Goal: Task Accomplishment & Management: Manage account settings

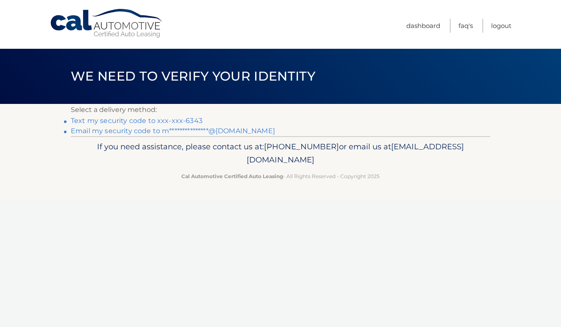
click at [188, 120] on link "Text my security code to xxx-xxx-6343" at bounding box center [137, 121] width 132 height 8
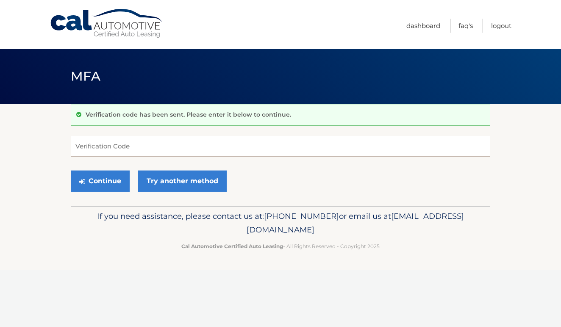
click at [174, 149] on input "Verification Code" at bounding box center [281, 146] width 420 height 21
type input "977190"
click at [100, 181] on button "Continue" at bounding box center [100, 180] width 59 height 21
click at [109, 188] on button "Continue" at bounding box center [100, 180] width 59 height 21
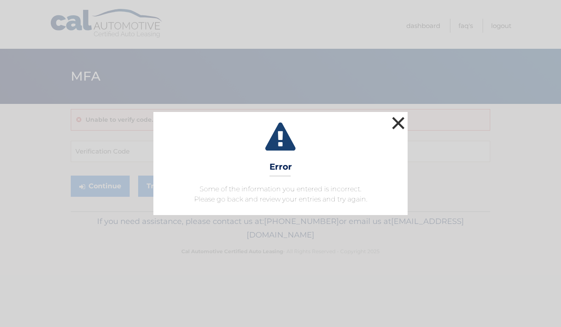
click at [401, 120] on button "×" at bounding box center [398, 122] width 17 height 17
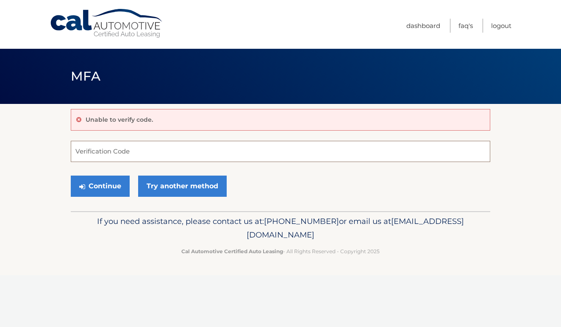
click at [130, 154] on input "Verification Code" at bounding box center [281, 151] width 420 height 21
click at [164, 186] on link "Try another method" at bounding box center [182, 185] width 89 height 21
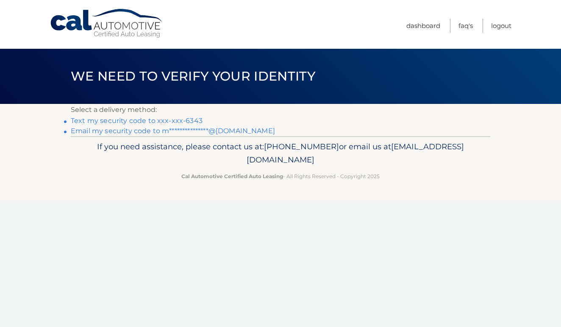
click at [184, 122] on link "Text my security code to xxx-xxx-6343" at bounding box center [137, 121] width 132 height 8
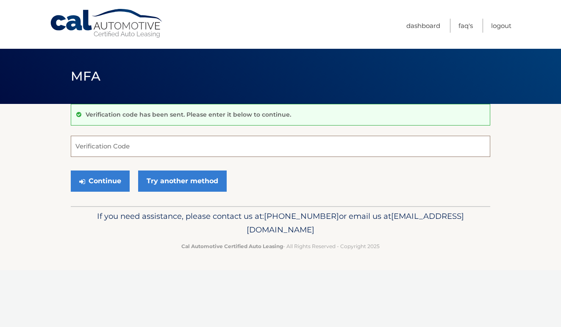
click at [153, 142] on input "Verification Code" at bounding box center [281, 146] width 420 height 21
type input "170796"
click at [112, 169] on div "Continue Try another method" at bounding box center [281, 181] width 420 height 29
click at [110, 178] on button "Continue" at bounding box center [100, 180] width 59 height 21
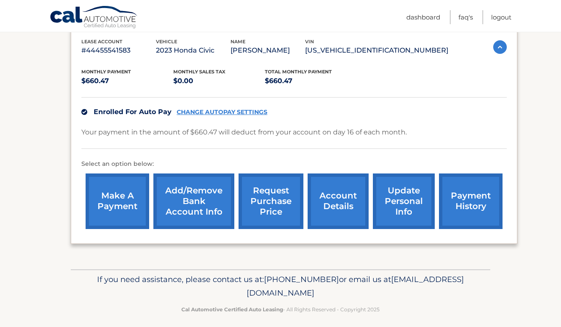
scroll to position [139, 0]
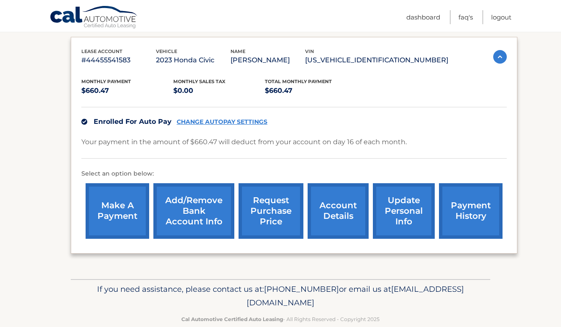
click at [332, 223] on link "account details" at bounding box center [338, 211] width 61 height 56
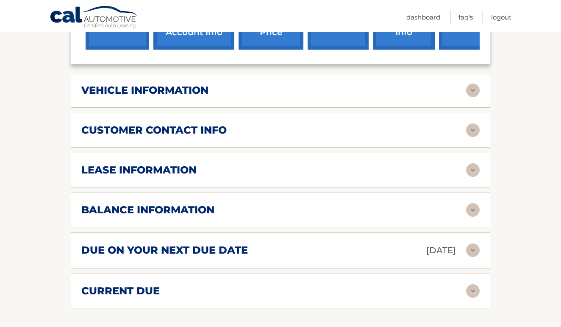
scroll to position [345, 0]
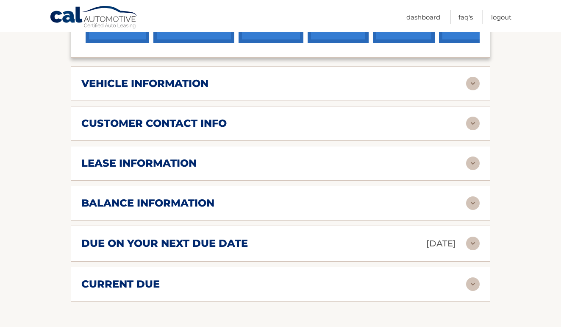
click at [476, 90] on img at bounding box center [473, 84] width 14 height 14
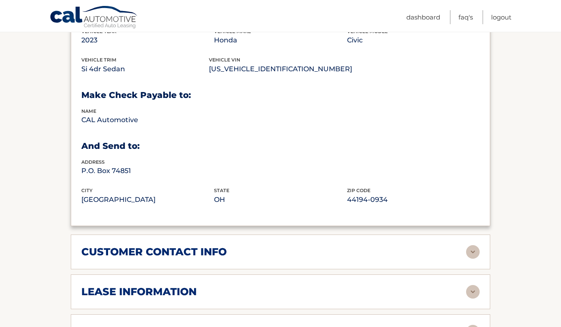
scroll to position [486, 0]
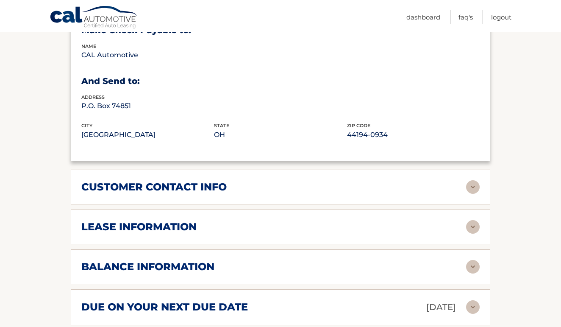
click at [473, 194] on img at bounding box center [473, 187] width 14 height 14
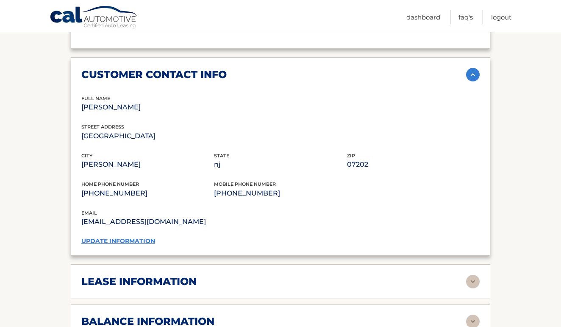
scroll to position [614, 0]
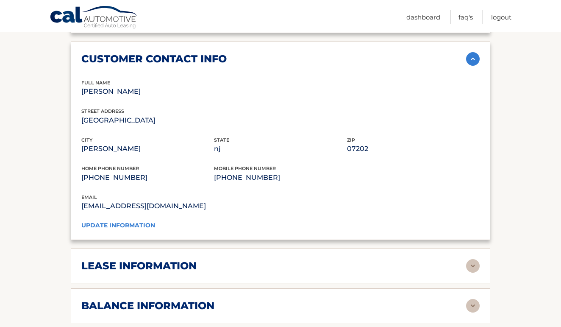
click at [134, 229] on link "update information" at bounding box center [118, 225] width 74 height 8
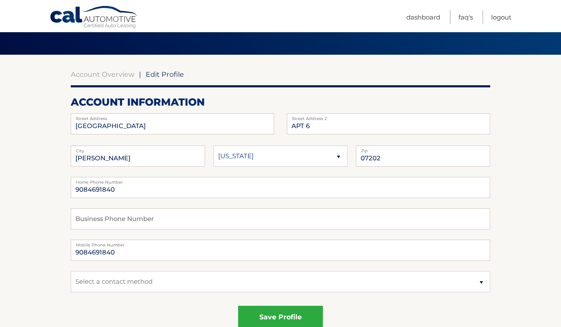
scroll to position [53, 0]
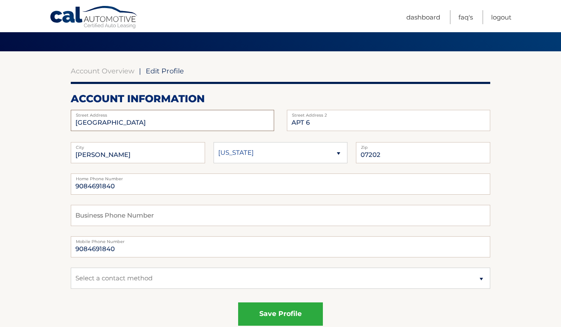
drag, startPoint x: 145, startPoint y: 127, endPoint x: -10, endPoint y: 127, distance: 154.3
click at [0, 127] on html "Cal Automotive Menu Dashboard FAQ's Logout |" at bounding box center [280, 110] width 561 height 327
drag, startPoint x: 84, startPoint y: 120, endPoint x: 33, endPoint y: 118, distance: 51.7
type input "[STREET_ADDRESS]"
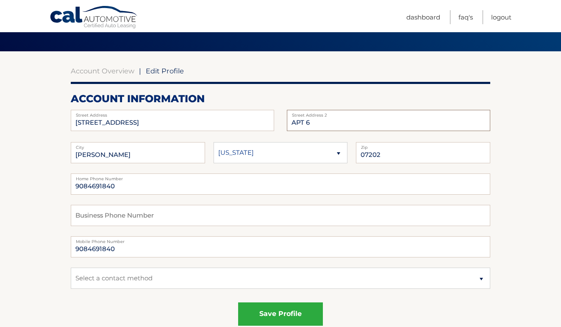
drag, startPoint x: 311, startPoint y: 120, endPoint x: 276, endPoint y: 120, distance: 35.2
click at [276, 120] on fieldset "[STREET_ADDRESS] Address APT 6 Street Address 2" at bounding box center [281, 120] width 420 height 21
click at [141, 127] on input "[STREET_ADDRESS]" at bounding box center [172, 120] width 203 height 21
select select "NJ"
type input "07202"
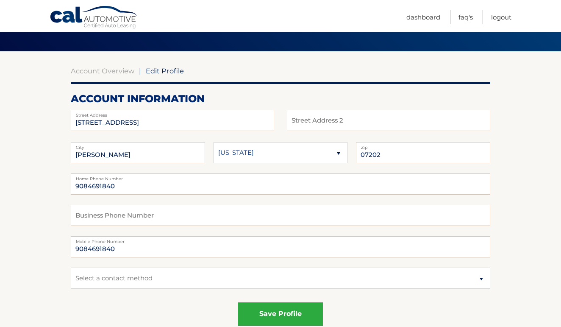
scroll to position [139, 0]
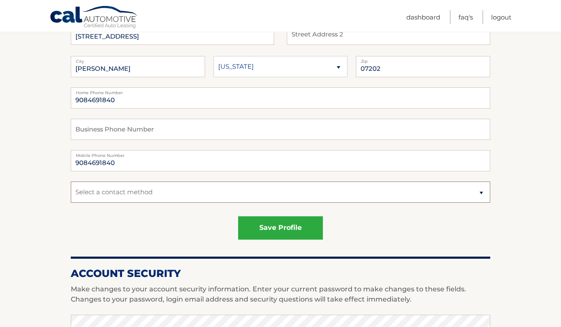
select select "1"
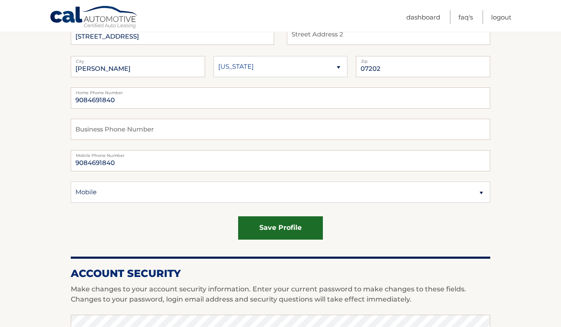
click at [267, 231] on button "save profile" at bounding box center [280, 227] width 85 height 23
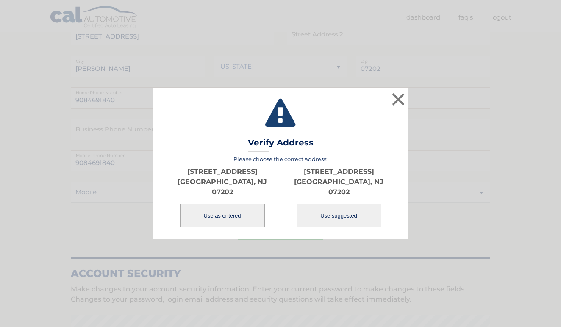
click at [338, 210] on button "Use suggested" at bounding box center [339, 215] width 85 height 23
type input "[STREET_ADDRESS]"
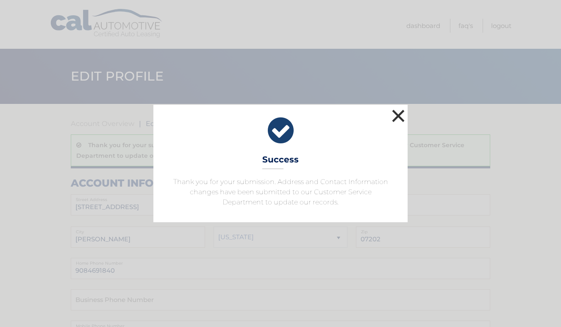
click at [399, 117] on button "×" at bounding box center [398, 115] width 17 height 17
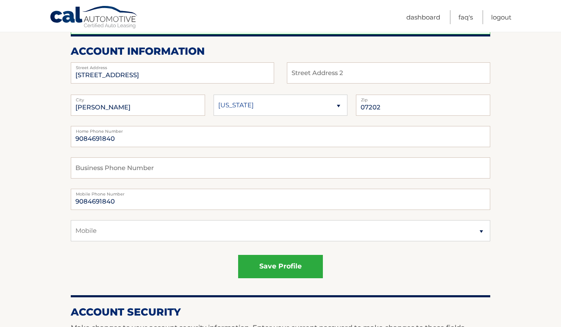
scroll to position [160, 0]
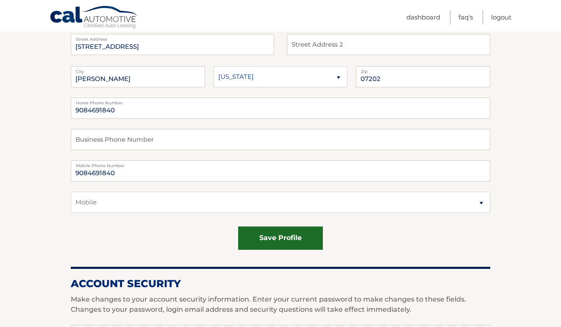
click at [287, 237] on button "save profile" at bounding box center [280, 237] width 85 height 23
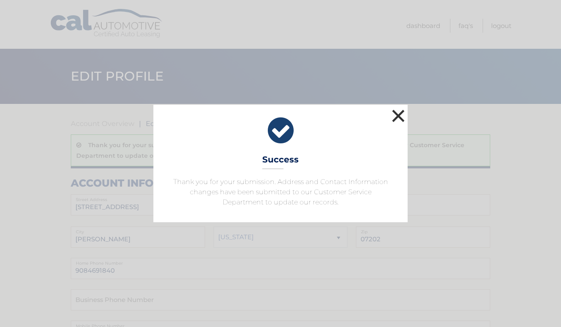
click at [398, 120] on button "×" at bounding box center [398, 115] width 17 height 17
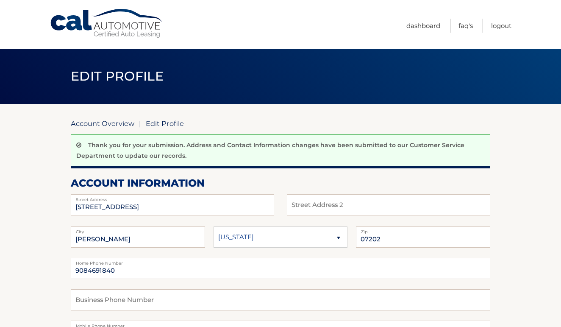
click at [104, 123] on link "Account Overview" at bounding box center [103, 123] width 64 height 8
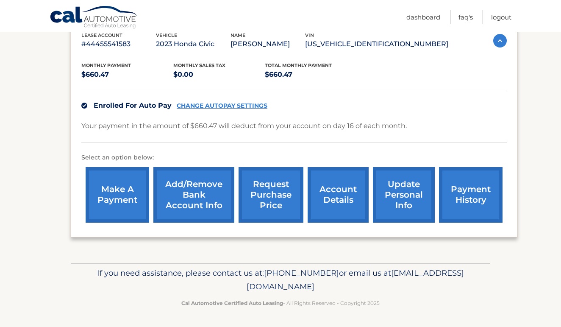
scroll to position [162, 0]
click at [345, 199] on link "account details" at bounding box center [338, 195] width 61 height 56
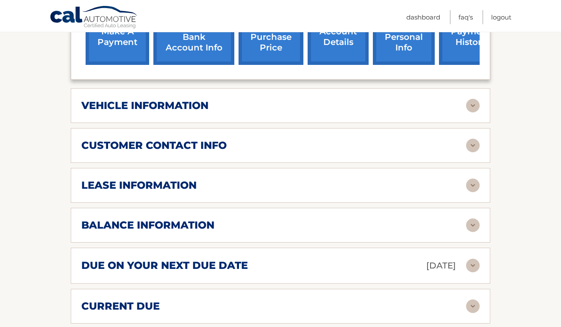
scroll to position [325, 0]
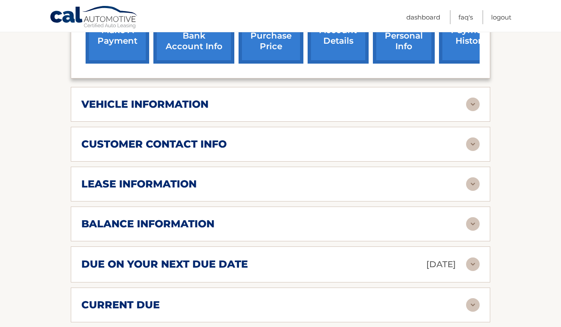
click at [476, 191] on img at bounding box center [473, 184] width 14 height 14
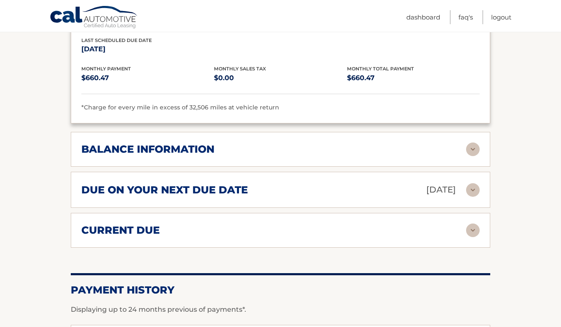
scroll to position [558, 0]
click at [475, 156] on img at bounding box center [473, 149] width 14 height 14
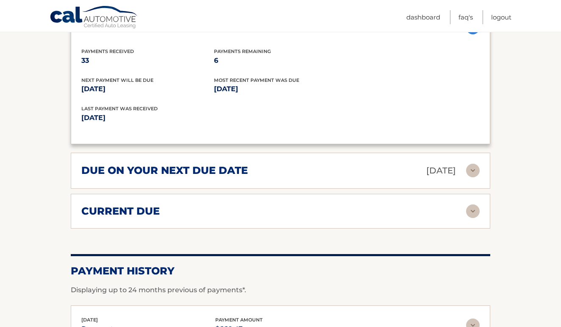
scroll to position [685, 0]
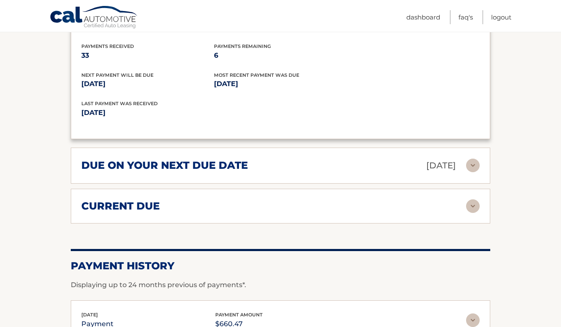
click at [274, 210] on div "current due" at bounding box center [273, 206] width 385 height 13
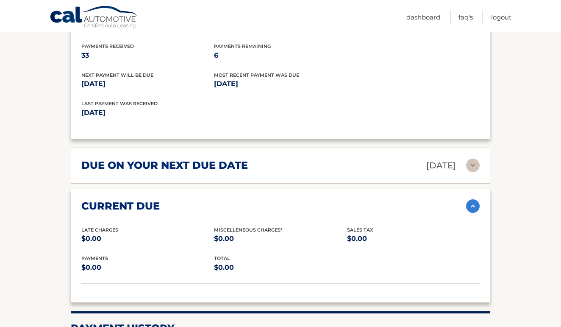
click at [470, 172] on img at bounding box center [473, 166] width 14 height 14
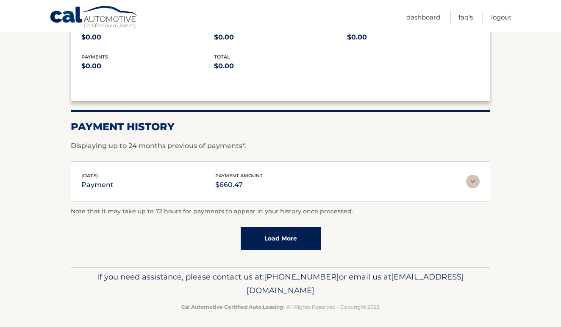
scroll to position [973, 0]
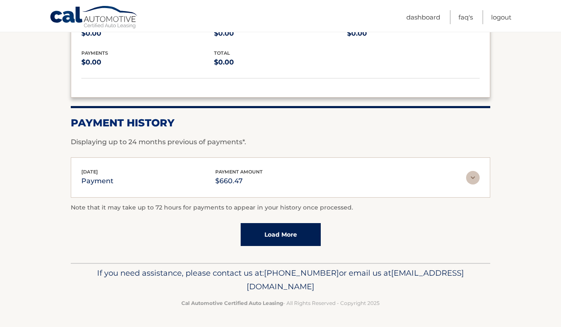
click at [298, 245] on link "Load More" at bounding box center [281, 234] width 80 height 23
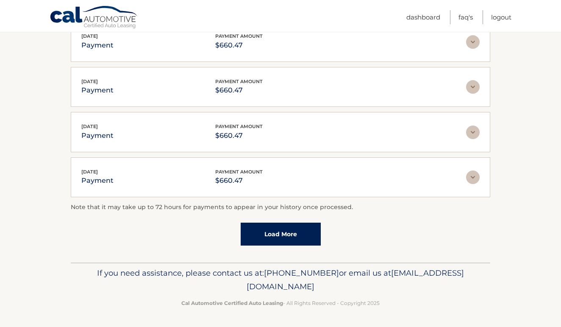
scroll to position [1204, 0]
click at [298, 245] on link "Load More" at bounding box center [281, 234] width 80 height 23
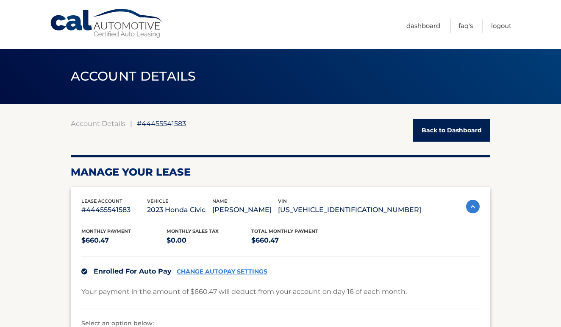
scroll to position [0, 0]
click at [431, 26] on link "Dashboard" at bounding box center [423, 26] width 34 height 14
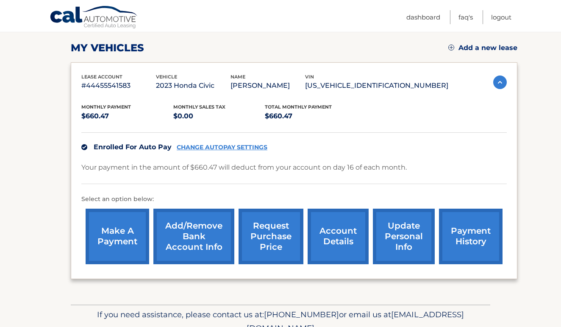
scroll to position [114, 0]
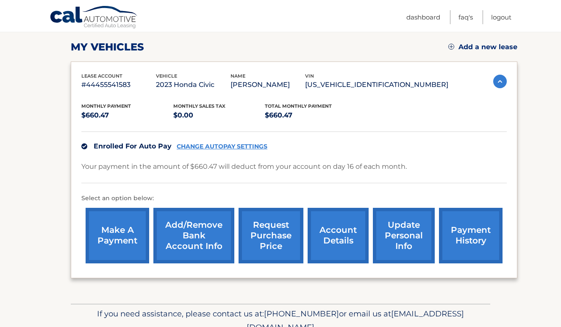
click at [339, 252] on link "account details" at bounding box center [338, 236] width 61 height 56
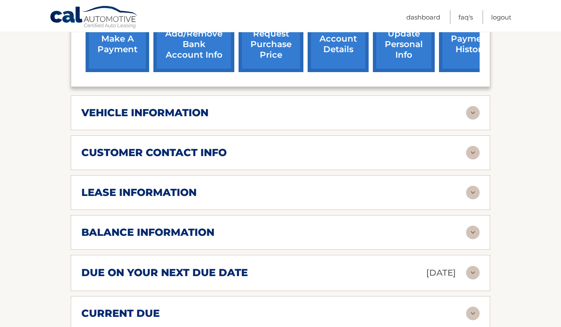
scroll to position [320, 0]
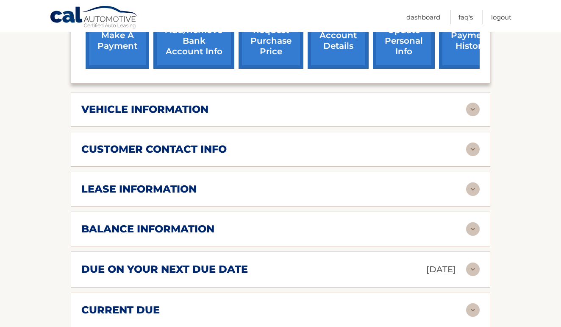
click at [476, 116] on img at bounding box center [473, 110] width 14 height 14
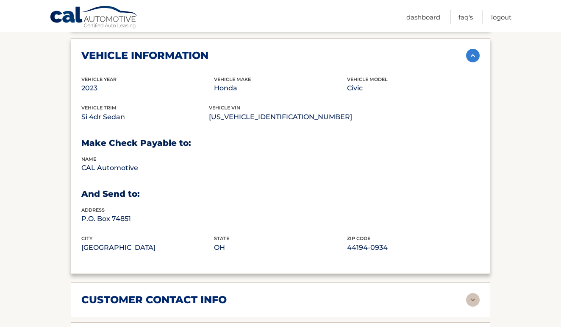
scroll to position [379, 0]
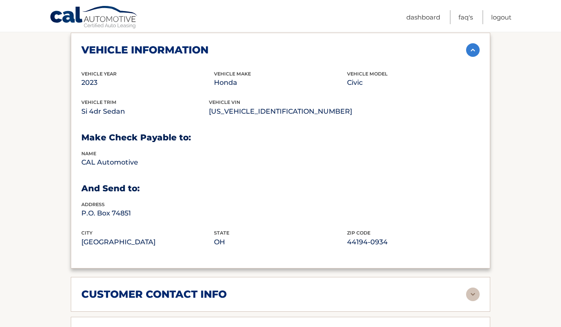
click at [478, 57] on img at bounding box center [473, 50] width 14 height 14
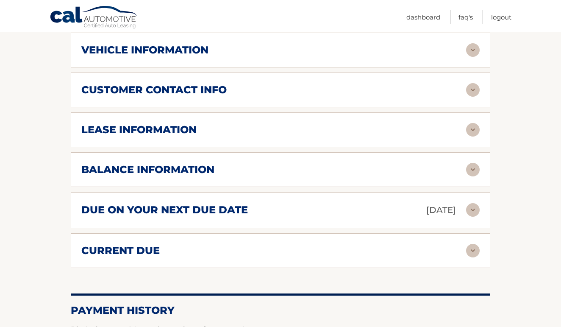
click at [471, 97] on img at bounding box center [473, 90] width 14 height 14
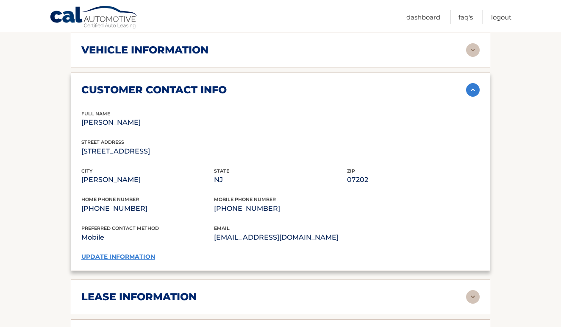
click at [471, 97] on img at bounding box center [473, 90] width 14 height 14
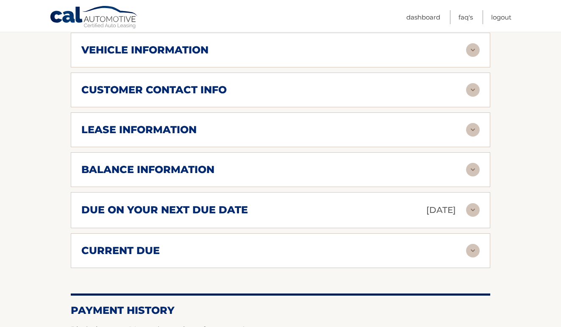
click at [475, 136] on img at bounding box center [473, 130] width 14 height 14
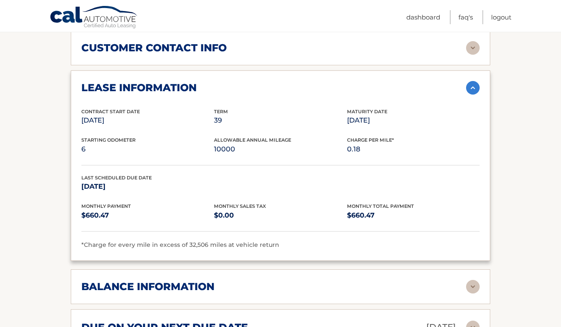
scroll to position [422, 0]
